Goal: Task Accomplishment & Management: Manage account settings

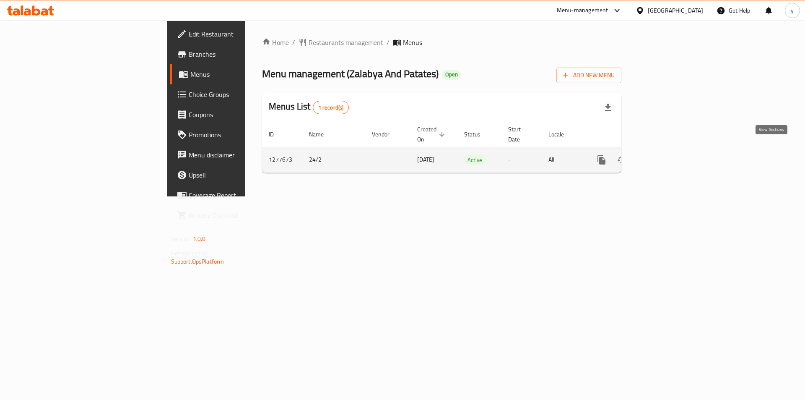
click at [666, 156] on icon "enhanced table" at bounding box center [662, 160] width 8 height 8
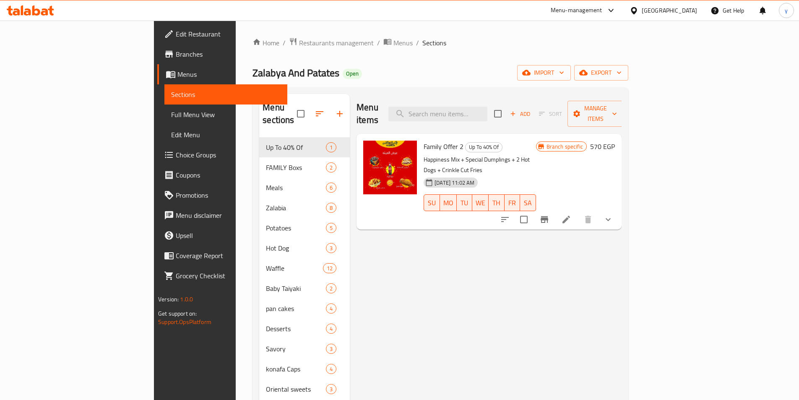
click at [176, 151] on span "Choice Groups" at bounding box center [228, 155] width 105 height 10
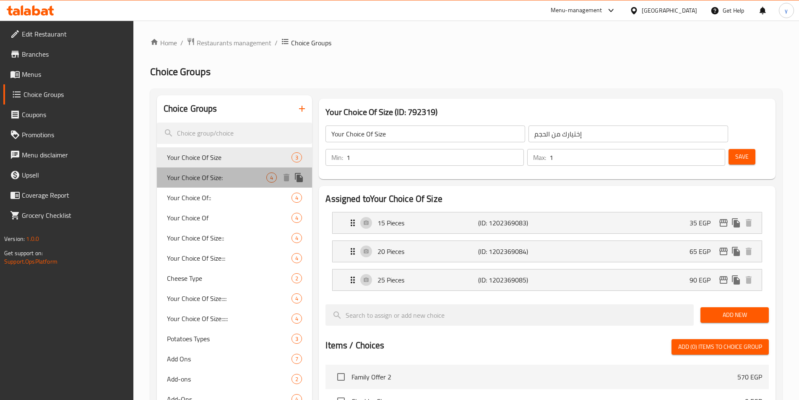
click at [221, 179] on span "Your Choice Of Size:" at bounding box center [217, 177] width 100 height 10
type input "Your Choice Of Size:"
type input "إختيارك من الحجم:"
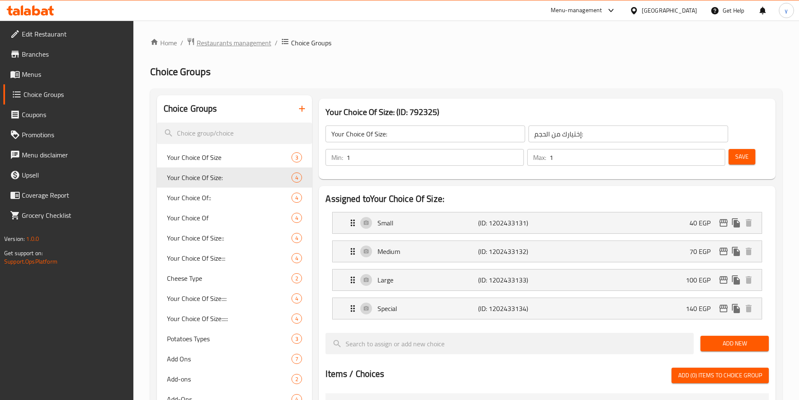
click at [224, 42] on span "Restaurants management" at bounding box center [234, 43] width 75 height 10
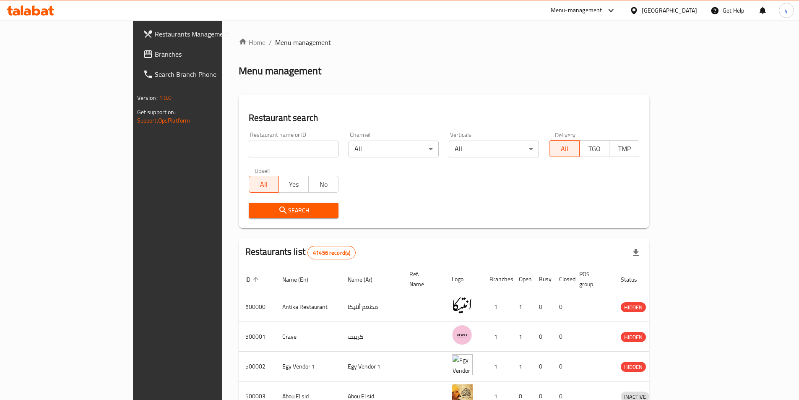
click at [155, 55] on span "Branches" at bounding box center [207, 54] width 105 height 10
